Goal: Find specific page/section: Find specific page/section

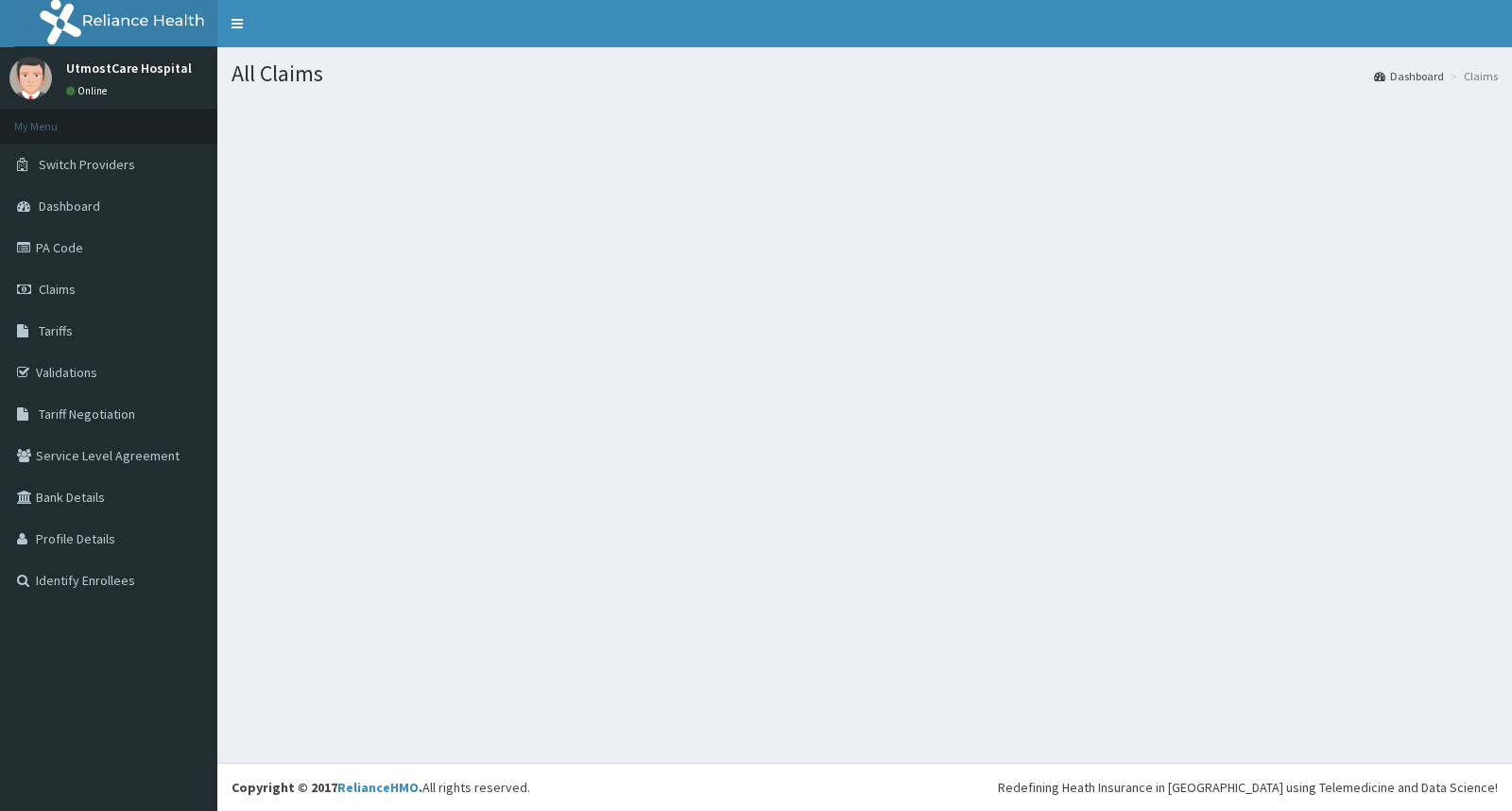
click at [1009, 487] on div "All Claims Dashboard Claims" at bounding box center [864, 405] width 1295 height 716
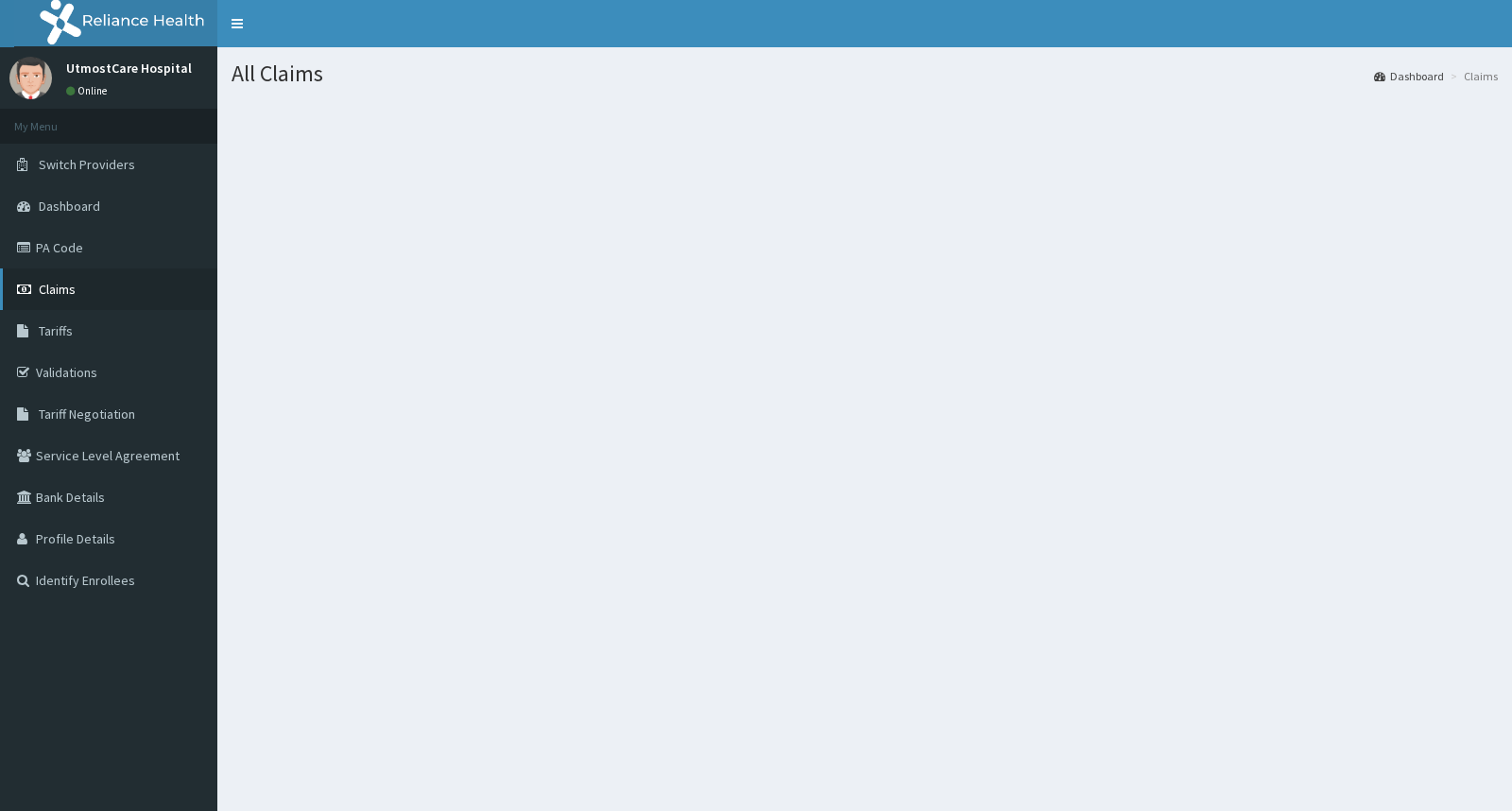
click at [124, 288] on link "Claims" at bounding box center [108, 289] width 217 height 41
